Goal: Obtain resource: Download file/media

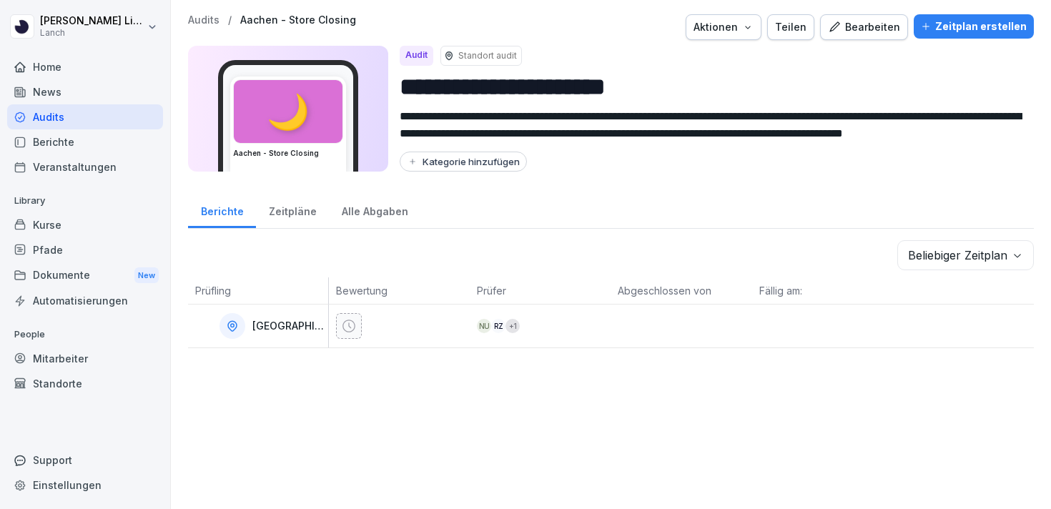
click at [74, 277] on div "Dokumente New" at bounding box center [85, 275] width 156 height 26
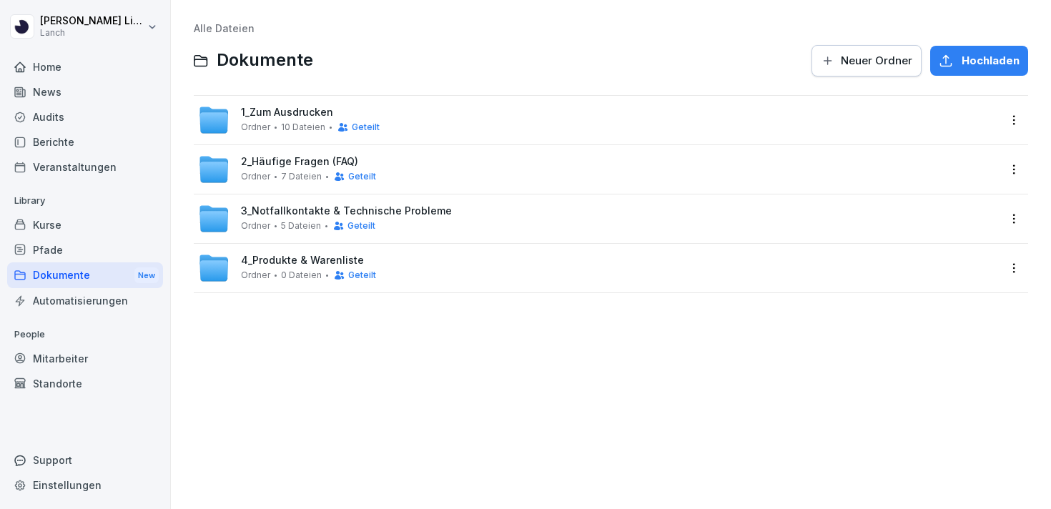
click at [247, 122] on span "Ordner" at bounding box center [255, 127] width 29 height 10
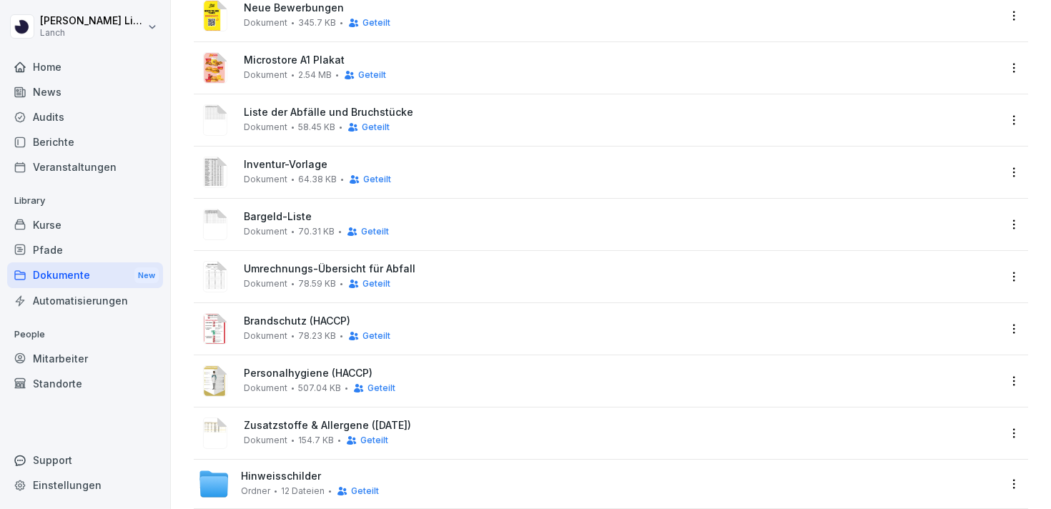
scroll to position [181, 0]
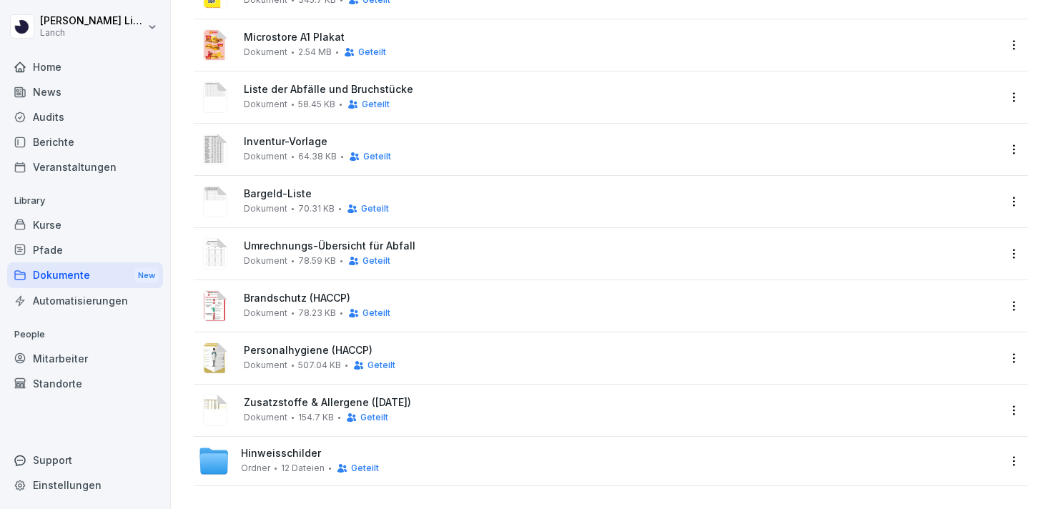
click at [300, 458] on span "Hinweisschilder" at bounding box center [281, 454] width 80 height 12
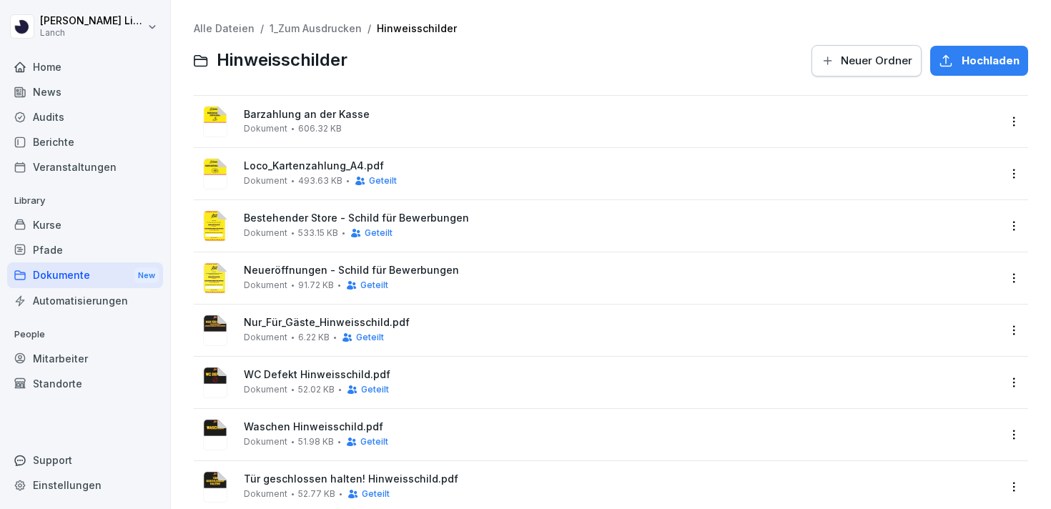
click at [273, 177] on span "Dokument" at bounding box center [266, 181] width 44 height 10
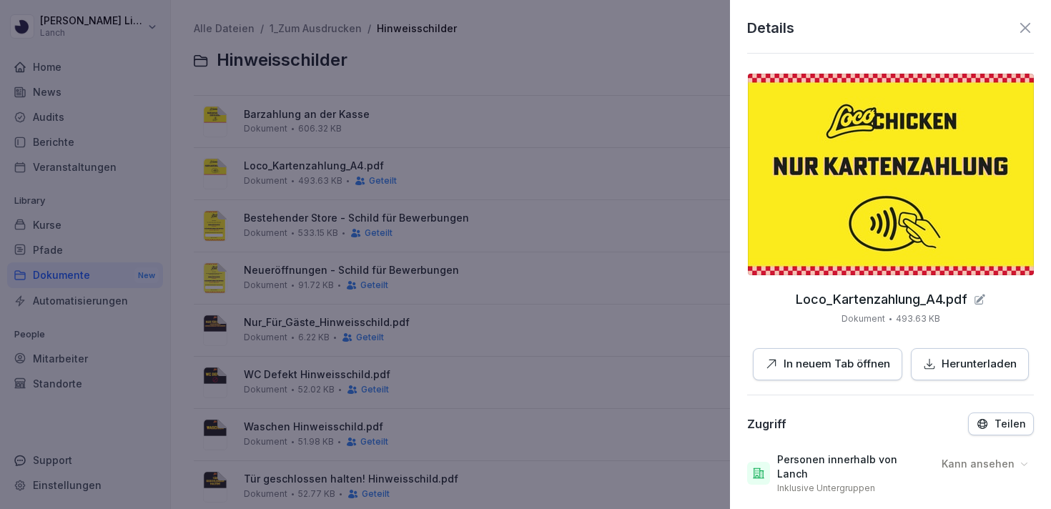
click at [935, 361] on div "Herunterladen" at bounding box center [970, 364] width 94 height 16
